Goal: Navigation & Orientation: Find specific page/section

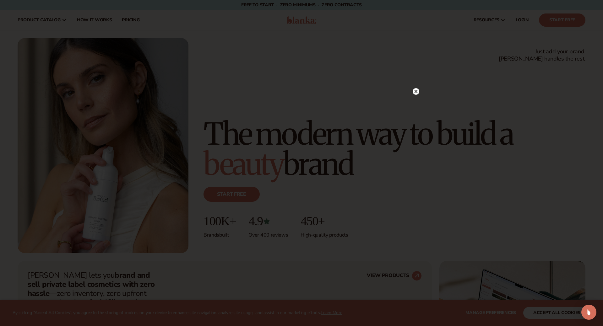
click at [418, 93] on circle at bounding box center [416, 91] width 7 height 7
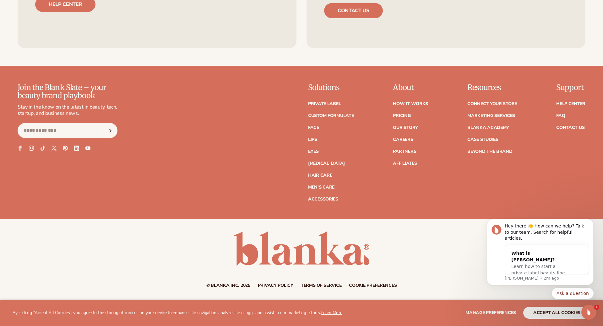
click at [403, 136] on ul "How It Works Pricing Our Story Careers Partners Affiliates" at bounding box center [410, 130] width 35 height 70
click at [403, 139] on link "Careers" at bounding box center [403, 140] width 20 height 4
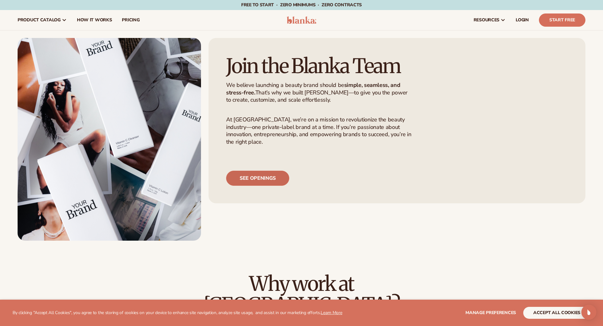
click at [260, 186] on link "See openings" at bounding box center [257, 178] width 63 height 15
